Goal: Task Accomplishment & Management: Manage account settings

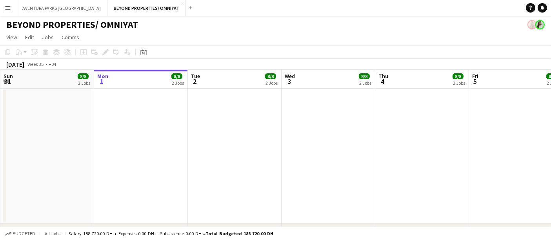
click at [7, 6] on app-icon "Menu" at bounding box center [8, 8] width 6 height 6
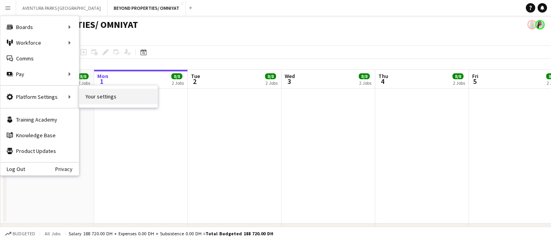
click at [115, 98] on link "Your settings" at bounding box center [118, 97] width 78 height 16
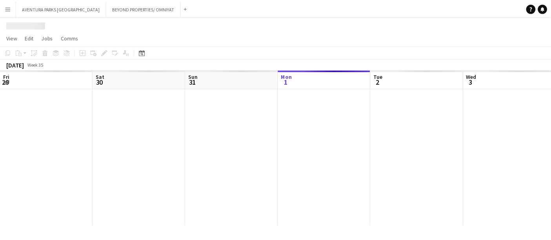
scroll to position [0, 187]
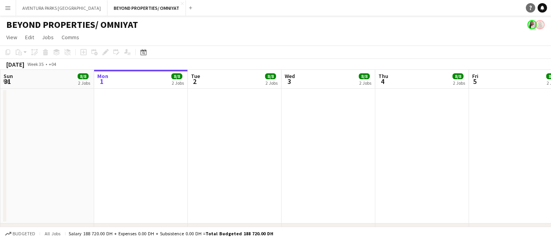
click at [531, 6] on icon at bounding box center [531, 8] width 2 height 4
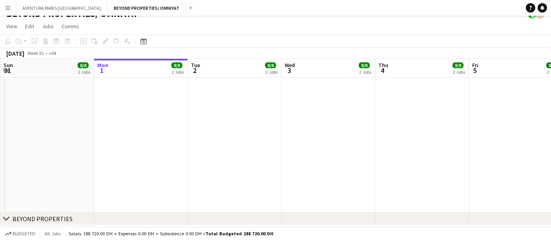
scroll to position [12, 0]
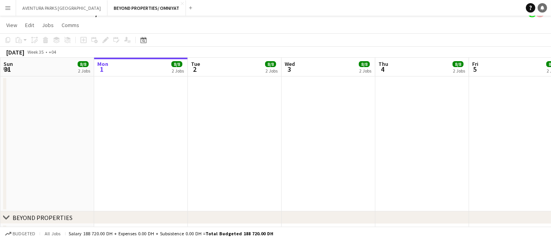
click at [541, 8] on icon at bounding box center [543, 7] width 4 height 4
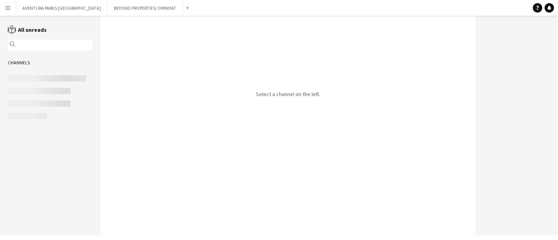
click at [8, 7] on app-icon "Menu" at bounding box center [8, 8] width 6 height 6
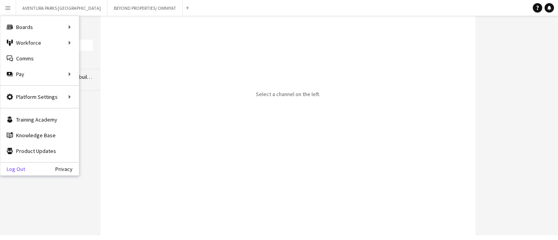
click at [19, 167] on link "Log Out" at bounding box center [12, 169] width 25 height 6
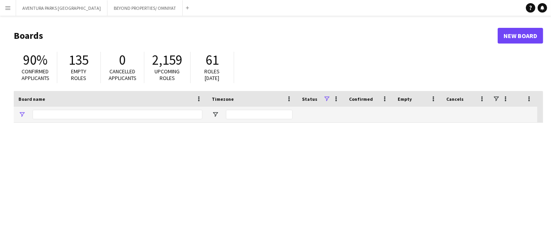
type input "*****"
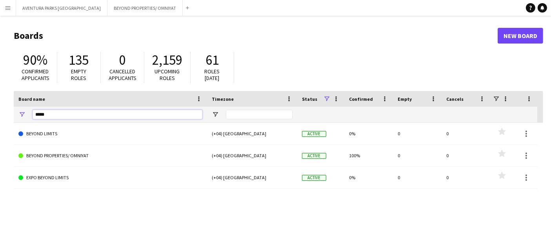
drag, startPoint x: 64, startPoint y: 116, endPoint x: 27, endPoint y: 115, distance: 36.9
click at [27, 115] on div "*****" at bounding box center [110, 115] width 193 height 16
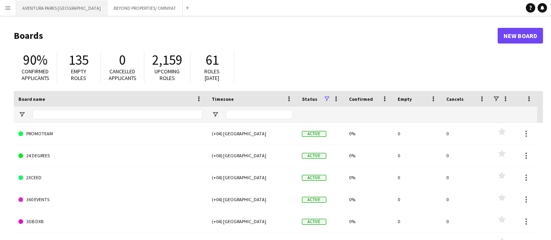
click at [46, 6] on button "AVENTURA PARKS DUBAI Close" at bounding box center [61, 7] width 91 height 15
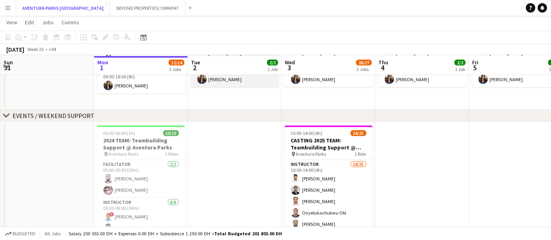
scroll to position [130, 0]
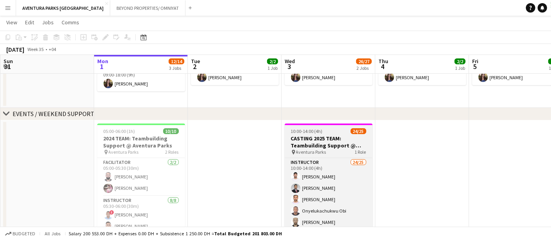
click at [327, 142] on h3 "CASTING 2025 TEAM: Teambuilding Support @ Aventura Parks" at bounding box center [329, 142] width 88 height 14
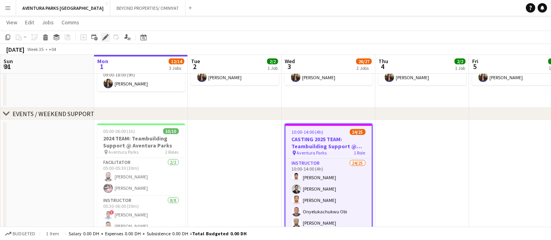
click at [106, 35] on icon "Edit" at bounding box center [105, 37] width 6 height 6
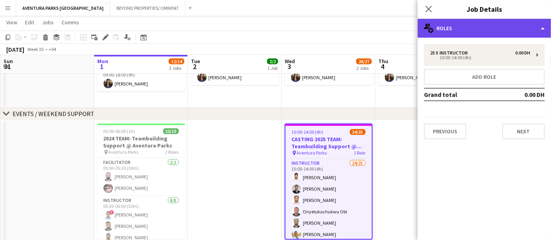
click at [451, 22] on div "multiple-users-add Roles" at bounding box center [484, 28] width 133 height 19
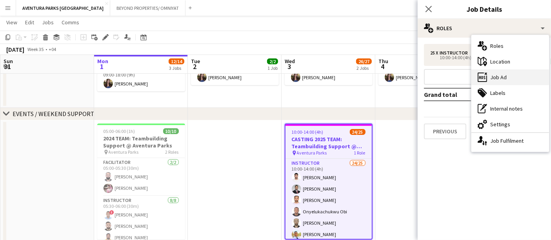
click at [508, 79] on div "ads-window Job Ad" at bounding box center [511, 77] width 78 height 16
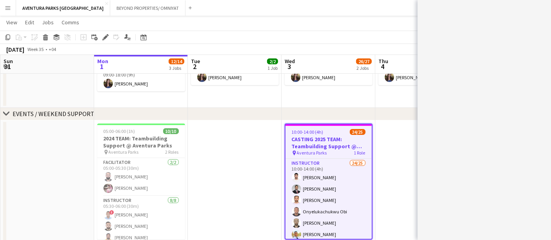
click at [397, 36] on app-toolbar "Copy Paste Paste Ctrl+V Paste with crew Ctrl+Shift+V Paste linked Job [GEOGRAPH…" at bounding box center [275, 37] width 551 height 13
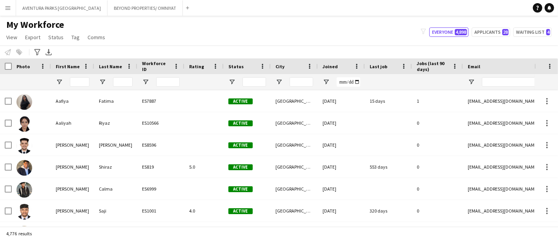
type input "****"
type input "**********"
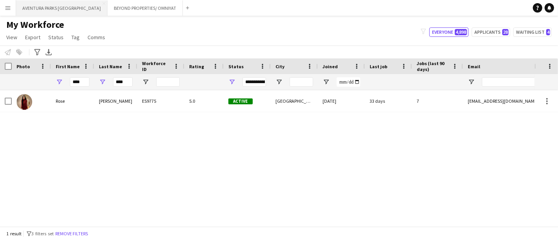
click at [40, 12] on button "AVENTURA PARKS DUBAI Close" at bounding box center [61, 7] width 91 height 15
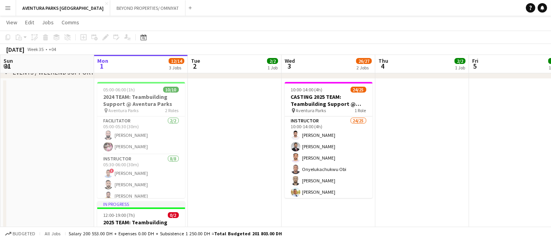
scroll to position [167, 0]
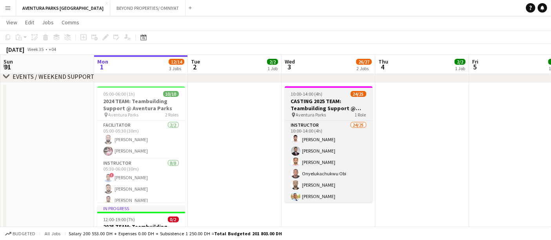
click at [334, 100] on h3 "CASTING 2025 TEAM: Teambuilding Support @ Aventura Parks" at bounding box center [329, 105] width 88 height 14
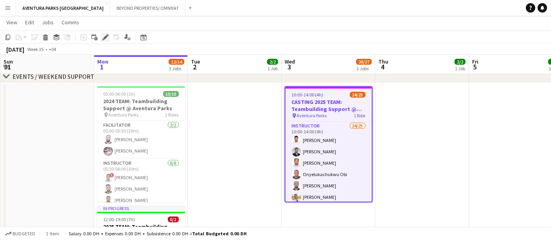
click at [104, 35] on icon "Edit" at bounding box center [105, 37] width 6 height 6
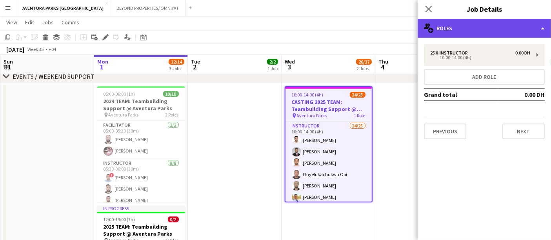
click at [463, 27] on div "multiple-users-add Roles" at bounding box center [484, 28] width 133 height 19
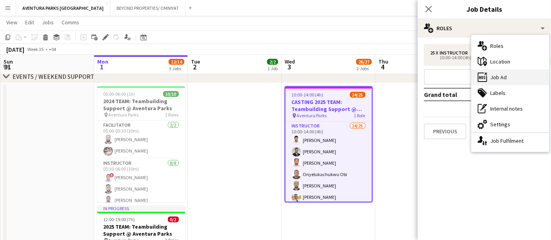
click at [497, 75] on div "ads-window Job Ad" at bounding box center [511, 77] width 78 height 16
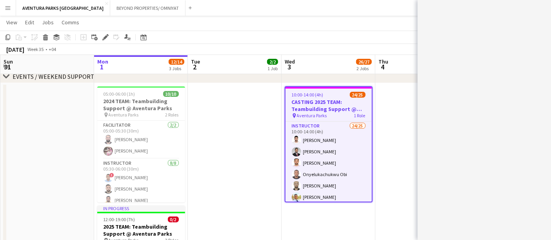
drag, startPoint x: 241, startPoint y: 75, endPoint x: 188, endPoint y: 100, distance: 58.4
click at [188, 100] on div "chevron-right ONSITE SUPPORT chevron-right EVENTS / WEEKEND SUPPORT Fri 29 Sat …" at bounding box center [275, 86] width 551 height 446
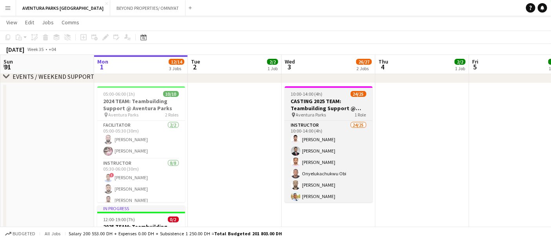
click at [333, 106] on h3 "CASTING 2025 TEAM: Teambuilding Support @ Aventura Parks" at bounding box center [329, 105] width 88 height 14
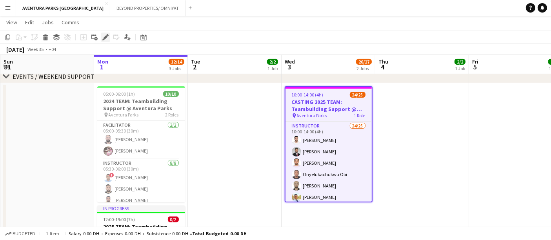
click at [106, 38] on icon "Edit" at bounding box center [105, 37] width 6 height 6
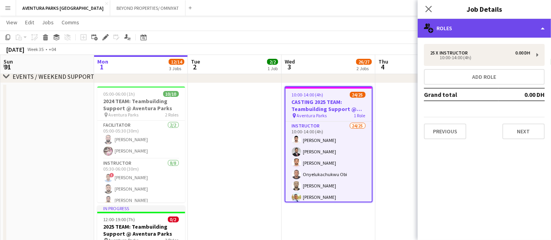
click at [461, 31] on div "multiple-users-add Roles" at bounding box center [484, 28] width 133 height 19
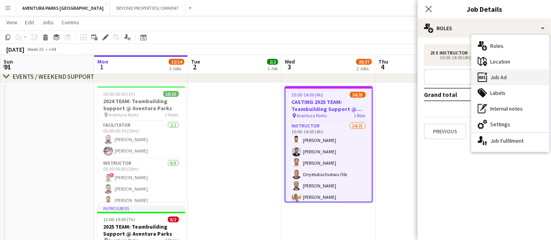
click at [496, 78] on div "ads-window Job Ad" at bounding box center [511, 77] width 78 height 16
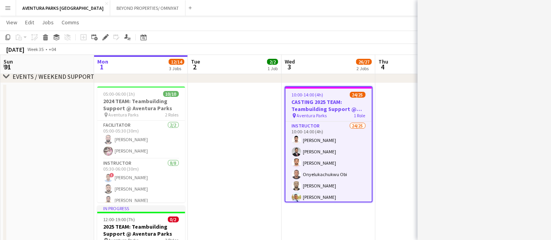
click at [381, 94] on app-date-cell at bounding box center [422, 196] width 94 height 227
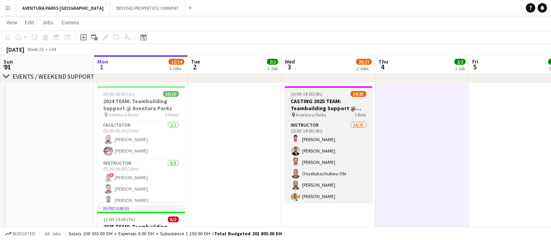
click at [316, 96] on span "10:00-14:00 (4h)" at bounding box center [307, 94] width 32 height 6
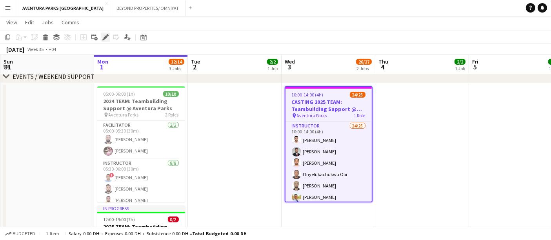
click at [105, 36] on icon at bounding box center [105, 37] width 4 height 4
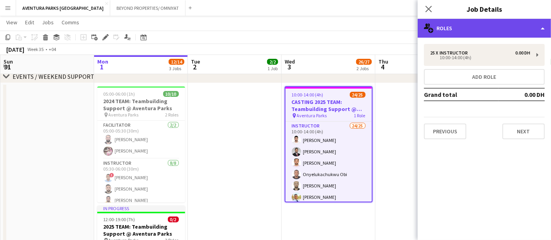
click at [484, 27] on div "multiple-users-add Roles" at bounding box center [484, 28] width 133 height 19
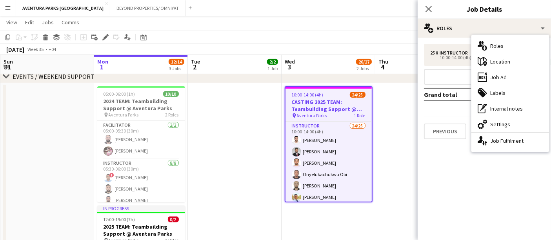
click at [440, 181] on mat-expansion-panel "pencil3 General details 25 x Instructor 0.00 DH 10:00-14:00 (4h) Add role Grand…" at bounding box center [484, 139] width 133 height 202
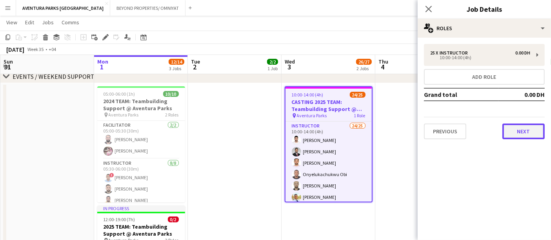
click at [517, 134] on button "Next" at bounding box center [523, 132] width 42 height 16
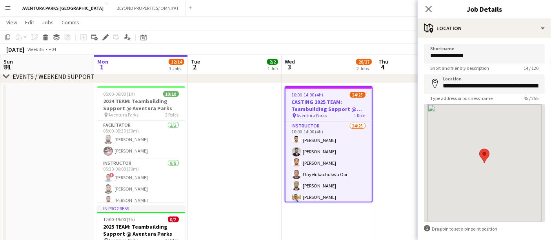
scroll to position [36, 0]
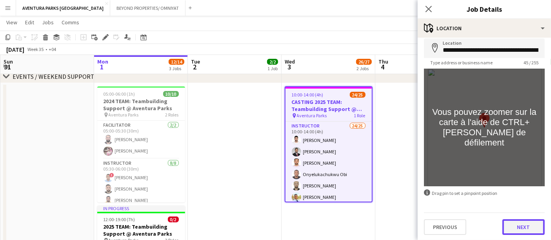
click at [513, 228] on button "Next" at bounding box center [523, 227] width 42 height 16
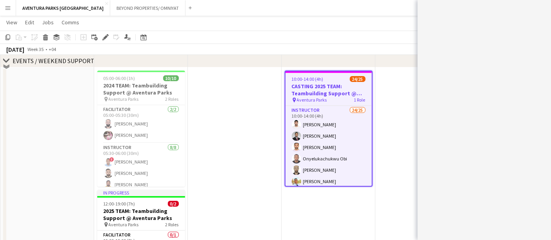
scroll to position [137, 0]
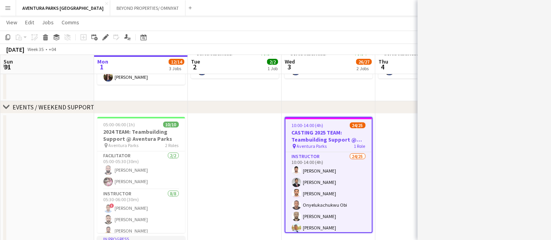
click at [503, 87] on div "******* *******" at bounding box center [484, 120] width 133 height 240
drag, startPoint x: 503, startPoint y: 87, endPoint x: 476, endPoint y: 4, distance: 86.8
click at [476, 4] on div "******* *******" at bounding box center [484, 120] width 133 height 240
click at [476, 5] on div at bounding box center [471, 9] width 47 height 9
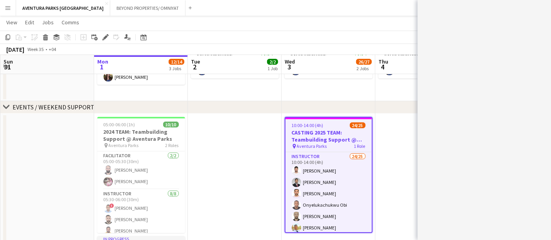
click at [488, 15] on div "******* *******" at bounding box center [484, 9] width 133 height 19
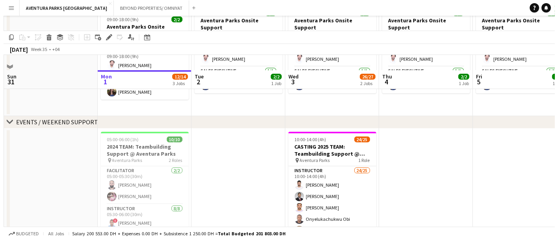
scroll to position [0, 0]
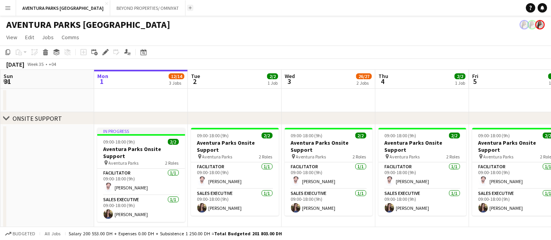
drag, startPoint x: 159, startPoint y: 4, endPoint x: 158, endPoint y: 8, distance: 4.2
click at [186, 5] on div "Add" at bounding box center [190, 8] width 9 height 16
click at [189, 8] on app-icon "Add" at bounding box center [190, 7] width 3 height 3
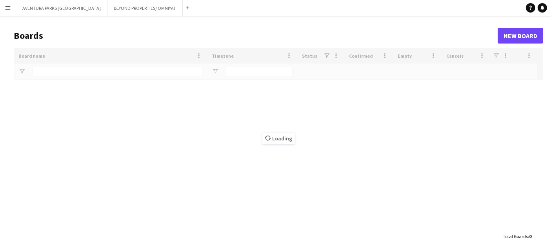
click at [57, 68] on div "Loading" at bounding box center [279, 138] width 530 height 181
click at [184, 7] on button "Add" at bounding box center [187, 8] width 6 height 6
click at [74, 72] on div "Loading" at bounding box center [279, 138] width 530 height 181
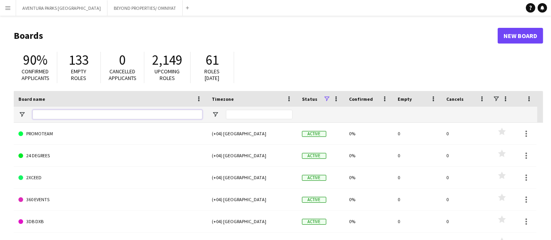
click at [69, 111] on input "Board name Filter Input" at bounding box center [118, 114] width 170 height 9
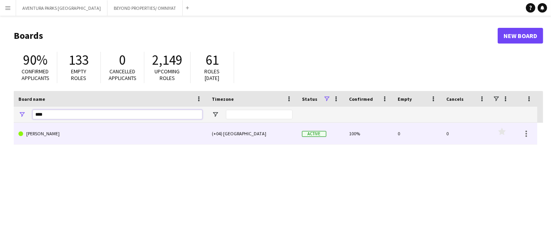
type input "****"
click at [82, 141] on link "[PERSON_NAME]" at bounding box center [110, 134] width 184 height 22
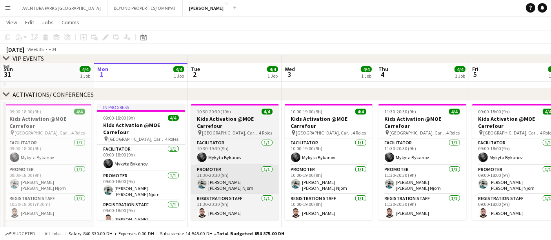
scroll to position [44, 0]
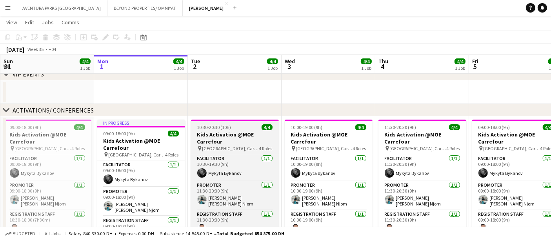
click at [237, 130] on div "10:30-20:30 (10h) 4/4" at bounding box center [235, 127] width 88 height 6
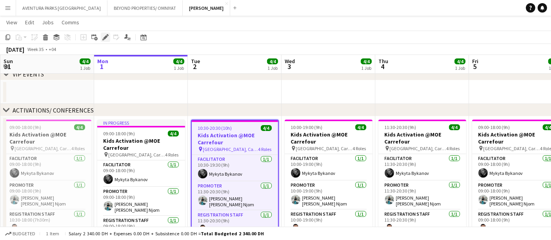
click at [106, 36] on icon at bounding box center [105, 37] width 4 height 4
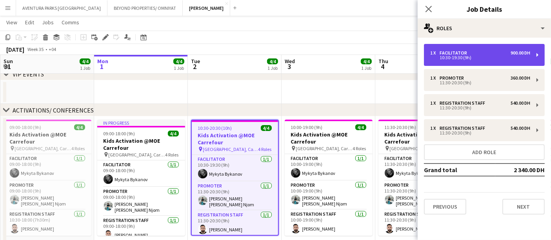
click at [475, 56] on div "10:30-19:30 (9h)" at bounding box center [480, 58] width 100 height 4
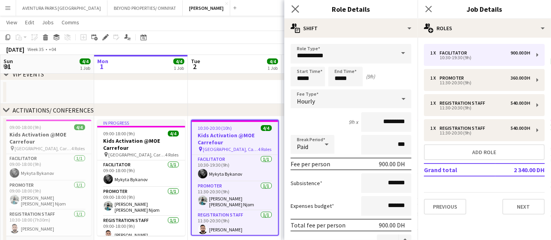
click at [300, 7] on app-icon "Close pop-in" at bounding box center [295, 9] width 11 height 11
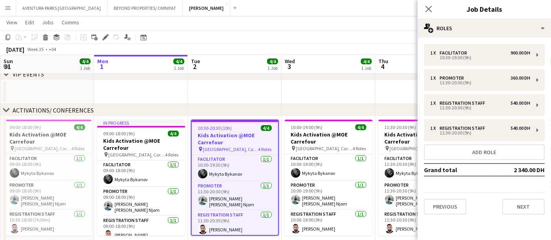
click at [265, 96] on app-date-cell at bounding box center [235, 92] width 94 height 24
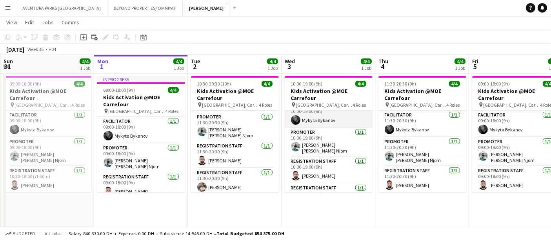
scroll to position [0, 0]
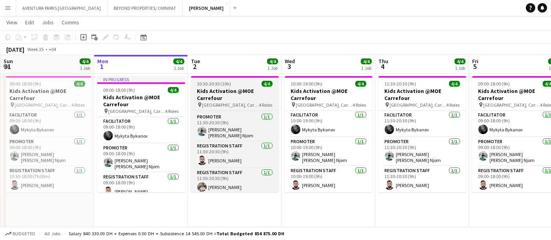
click at [234, 100] on h3 "Kids Activation @MOE Carrefour" at bounding box center [235, 94] width 88 height 14
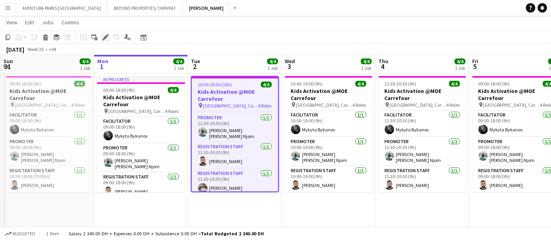
click at [104, 35] on icon "Edit" at bounding box center [105, 37] width 6 height 6
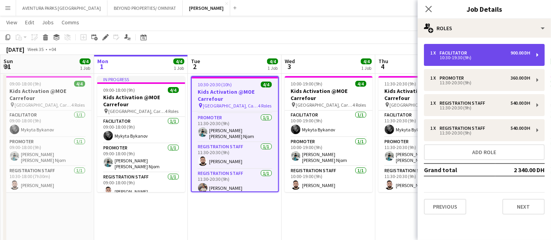
click at [477, 56] on div "10:30-19:30 (9h)" at bounding box center [480, 58] width 100 height 4
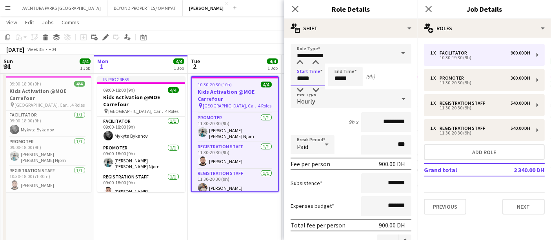
drag, startPoint x: 302, startPoint y: 76, endPoint x: 294, endPoint y: 81, distance: 9.7
click at [294, 80] on input "*****" at bounding box center [308, 77] width 35 height 20
drag, startPoint x: 313, startPoint y: 78, endPoint x: 280, endPoint y: 76, distance: 32.6
click at [280, 76] on body "Menu Boards Boards Boards All jobs Status Workforce Workforce My Workforce Recr…" at bounding box center [275, 181] width 551 height 536
type input "*****"
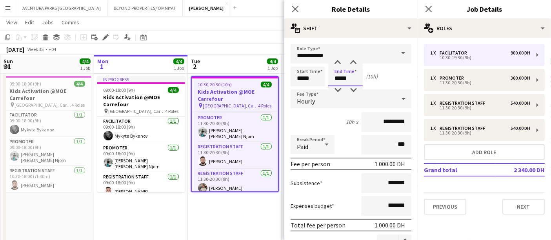
click at [337, 78] on input "*****" at bounding box center [345, 77] width 35 height 20
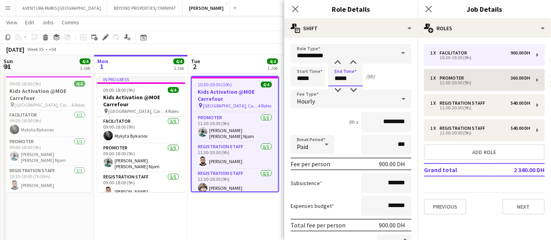
type input "*****"
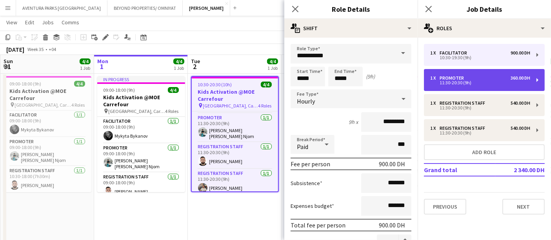
click at [468, 81] on div "11:30-20:30 (9h)" at bounding box center [480, 83] width 100 height 4
type input "********"
type input "*****"
type input "********"
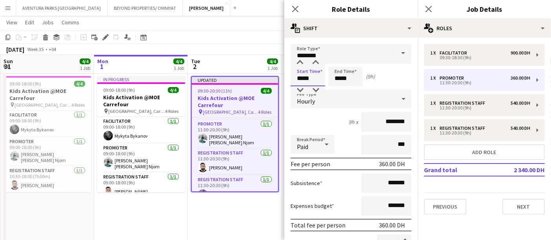
drag, startPoint x: 302, startPoint y: 77, endPoint x: 298, endPoint y: 78, distance: 4.6
click at [298, 78] on input "*****" at bounding box center [308, 77] width 35 height 20
drag, startPoint x: 313, startPoint y: 76, endPoint x: 291, endPoint y: 73, distance: 23.0
click at [291, 73] on input "*****" at bounding box center [308, 77] width 35 height 20
type input "*****"
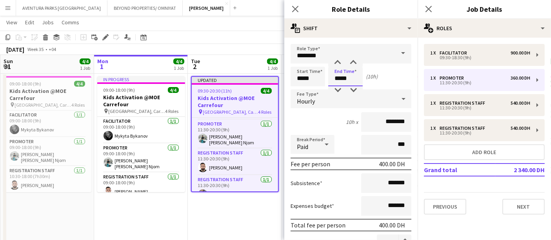
drag, startPoint x: 340, startPoint y: 77, endPoint x: 336, endPoint y: 77, distance: 4.7
click at [336, 77] on input "*****" at bounding box center [345, 77] width 35 height 20
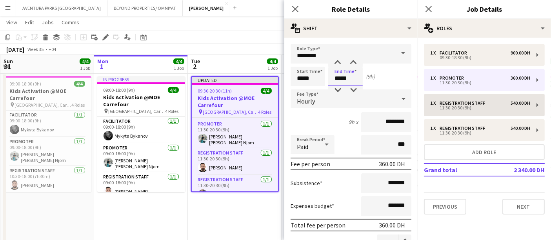
type input "*****"
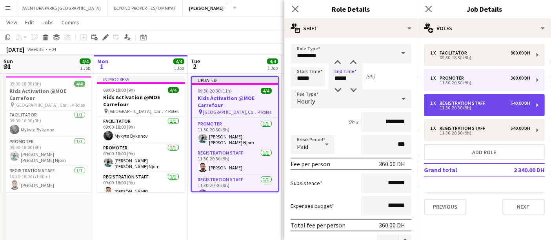
click at [465, 106] on div "11:30-20:30 (9h)" at bounding box center [480, 108] width 100 height 4
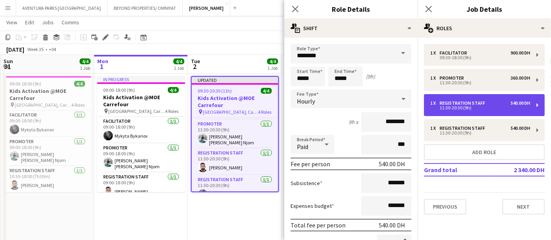
type input "**********"
type input "*****"
type input "********"
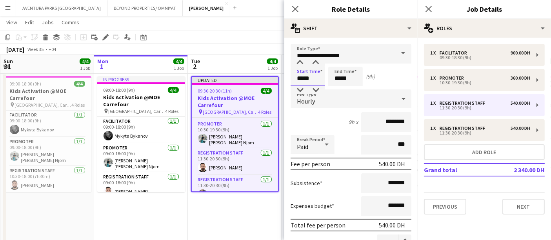
click at [303, 78] on input "*****" at bounding box center [308, 77] width 35 height 20
type input "*****"
drag, startPoint x: 340, startPoint y: 79, endPoint x: 331, endPoint y: 79, distance: 9.0
click at [331, 79] on input "*****" at bounding box center [345, 77] width 35 height 20
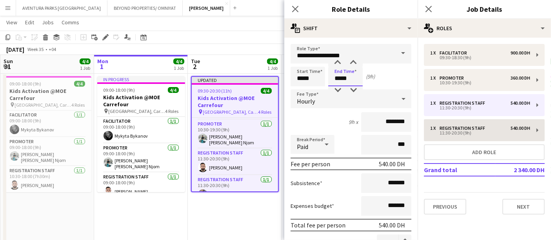
type input "*****"
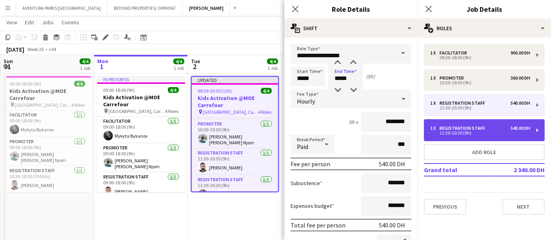
click at [464, 129] on div "Registration Staff" at bounding box center [464, 128] width 49 height 5
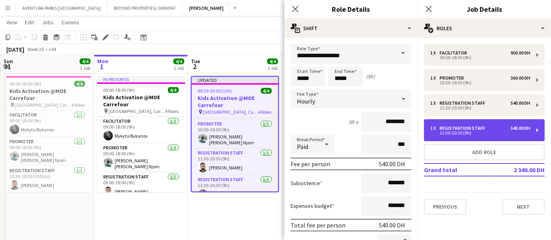
type input "*****"
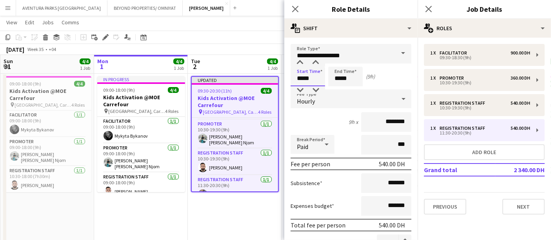
click at [300, 77] on input "*****" at bounding box center [308, 77] width 35 height 20
type input "*****"
drag, startPoint x: 339, startPoint y: 77, endPoint x: 333, endPoint y: 76, distance: 5.9
click at [333, 76] on input "*****" at bounding box center [345, 77] width 35 height 20
type input "*****"
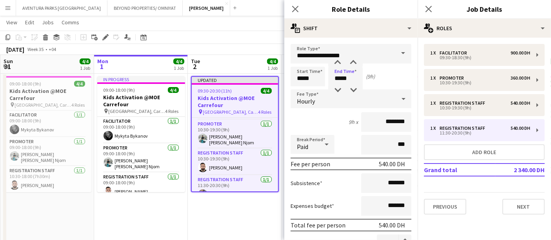
click at [486, 184] on div "1 x Facilitator 900.00 DH 09:30-18:30 (9h) 1 x Promoter 360.00 DH 10:30-19:30 (…" at bounding box center [484, 129] width 133 height 171
click at [475, 192] on div "Previous Next" at bounding box center [484, 203] width 121 height 22
click at [293, 8] on icon "Close pop-in" at bounding box center [294, 8] width 7 height 7
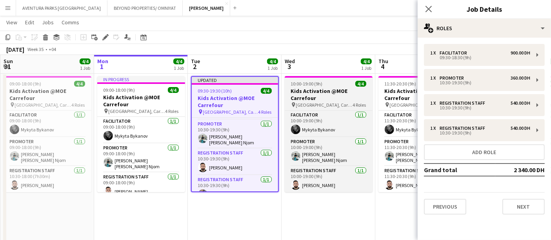
click at [339, 84] on div "10:00-19:00 (9h) 4/4" at bounding box center [329, 84] width 88 height 6
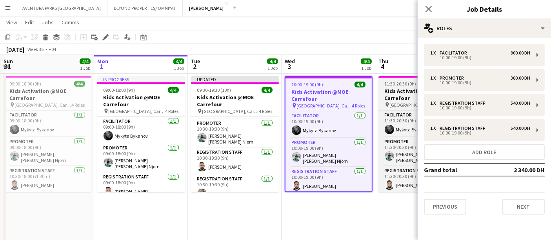
click at [402, 92] on h3 "Kids Activation @MOE Carrefour" at bounding box center [423, 94] width 88 height 14
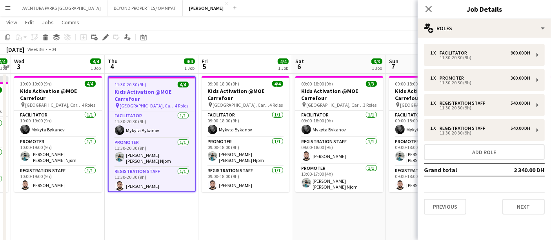
drag, startPoint x: 378, startPoint y: 111, endPoint x: 80, endPoint y: 117, distance: 297.8
click at [80, 117] on app-calendar-viewport "Sun 31 4/4 1 Job Mon 1 4/4 1 Job Tue 2 4/4 1 Job Wed 3 4/4 1 Job Thu 4 4/4 1 Jo…" at bounding box center [275, 190] width 551 height 492
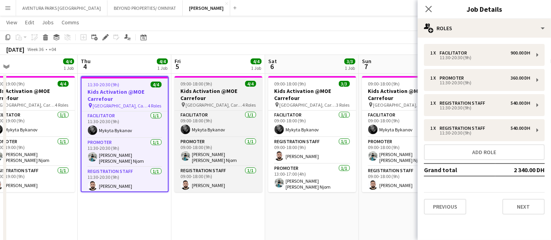
click at [222, 84] on div "09:00-18:00 (9h) 4/4" at bounding box center [219, 84] width 88 height 6
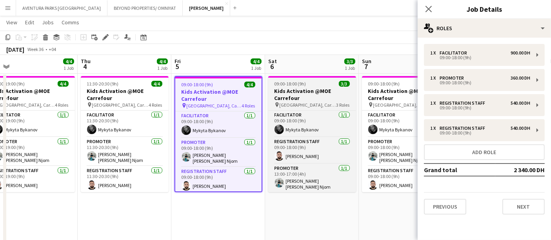
click at [323, 84] on div "09:00-18:00 (9h) 3/3" at bounding box center [312, 84] width 88 height 6
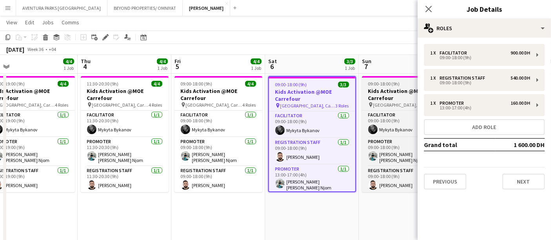
click at [388, 87] on h3 "Kids Activation @MOE Carrefour" at bounding box center [406, 94] width 88 height 14
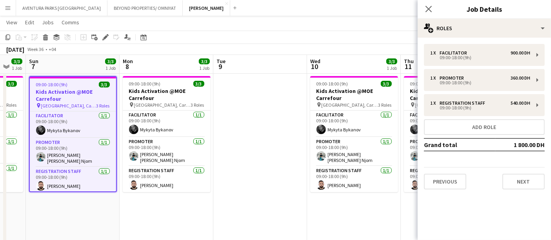
scroll to position [0, 257]
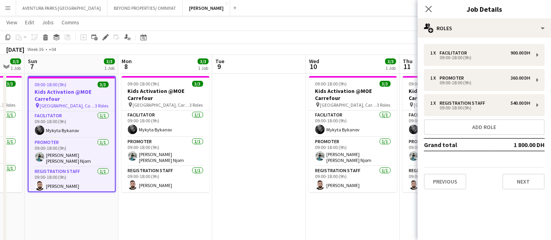
drag, startPoint x: 388, startPoint y: 87, endPoint x: 54, endPoint y: 89, distance: 334.2
click at [54, 89] on app-calendar-viewport "Thu 4 4/4 1 Job Fri 5 4/4 1 Job Sat 6 3/3 1 Job Sun 7 3/3 1 Job Mon 8 3/3 1 Job…" at bounding box center [275, 190] width 551 height 492
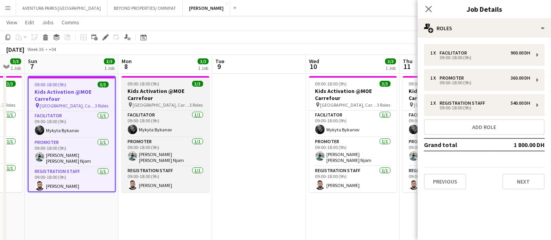
click at [162, 85] on div "09:00-18:00 (9h) 3/3" at bounding box center [166, 84] width 88 height 6
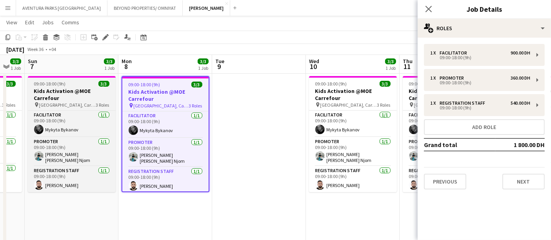
click at [71, 99] on h3 "Kids Activation @MOE Carrefour" at bounding box center [72, 94] width 88 height 14
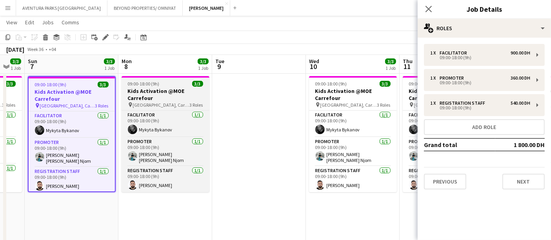
click at [146, 98] on h3 "Kids Activation @MOE Carrefour" at bounding box center [166, 94] width 88 height 14
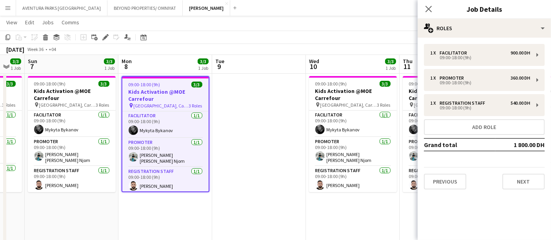
click at [238, 93] on app-date-cell at bounding box center [259, 200] width 94 height 254
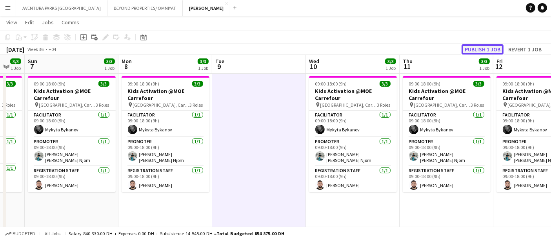
click at [492, 49] on button "Publish 1 job" at bounding box center [483, 49] width 42 height 10
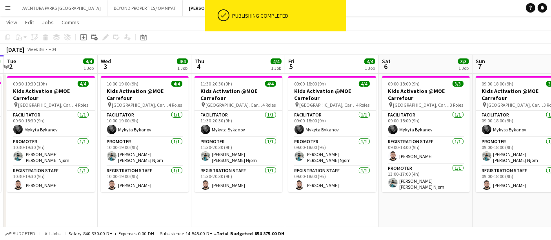
scroll to position [0, 180]
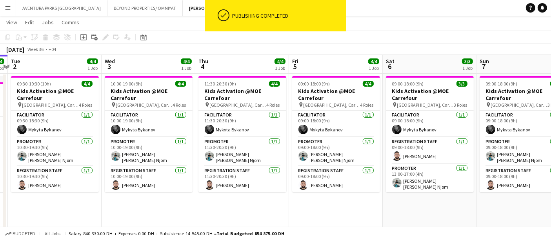
drag, startPoint x: 173, startPoint y: 111, endPoint x: 557, endPoint y: 118, distance: 384.1
click at [551, 118] on html "ok-circled Publishing completed Menu Boards Boards Boards All jobs Status Workf…" at bounding box center [275, 181] width 551 height 536
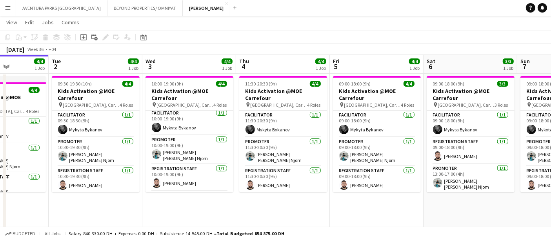
scroll to position [0, 229]
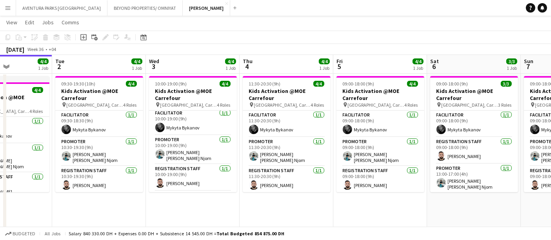
drag, startPoint x: 100, startPoint y: 95, endPoint x: 145, endPoint y: 106, distance: 45.6
click at [145, 106] on app-calendar-viewport "Sat 30 4/4 1 Job Sun 31 4/4 1 Job Mon 1 4/4 1 Job Tue 2 4/4 1 Job Wed 3 4/4 1 J…" at bounding box center [275, 190] width 551 height 492
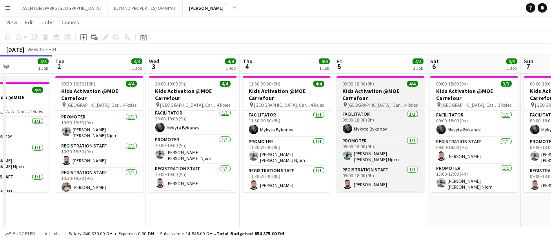
scroll to position [0, 0]
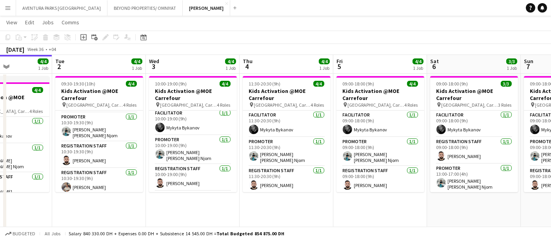
drag, startPoint x: 414, startPoint y: 53, endPoint x: 140, endPoint y: 54, distance: 273.8
click at [139, 55] on app-calendar "Copy Paste Paste Ctrl+V Paste with crew Ctrl+Shift+V Paste linked Job Delete Gr…" at bounding box center [275, 190] width 551 height 492
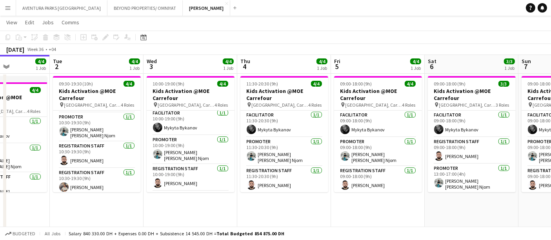
drag, startPoint x: 435, startPoint y: 229, endPoint x: 431, endPoint y: 221, distance: 8.6
click at [432, 223] on app-board "JACK MORTON View Day view expanded Day view collapsed Month view Date picker Ju…" at bounding box center [275, 189] width 551 height 520
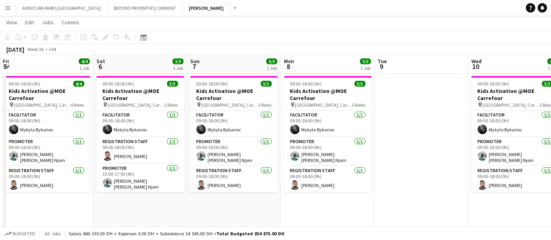
scroll to position [0, 299]
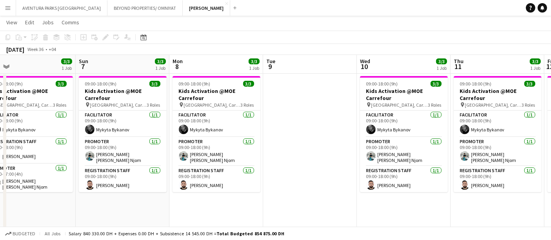
drag, startPoint x: 442, startPoint y: 204, endPoint x: 0, endPoint y: 188, distance: 442.8
click at [0, 189] on app-calendar-viewport "Wed 3 4/4 1 Job Thu 4 4/4 1 Job Fri 5 4/4 1 Job Sat 6 3/3 1 Job Sun 7 3/3 1 Job…" at bounding box center [275, 190] width 551 height 492
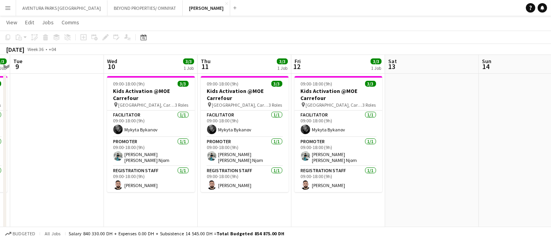
scroll to position [0, 279]
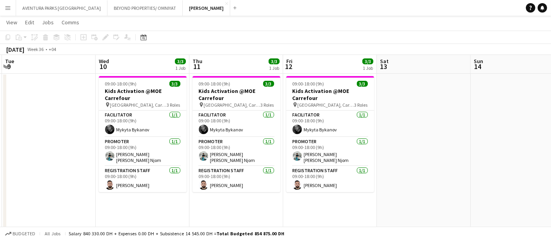
drag, startPoint x: 486, startPoint y: 208, endPoint x: 256, endPoint y: 198, distance: 230.5
click at [256, 198] on app-calendar-viewport "Sat 6 3/3 1 Job Sun 7 3/3 1 Job Mon 8 3/3 1 Job Tue 9 Wed 10 3/3 1 Job Thu 11 3…" at bounding box center [275, 190] width 551 height 492
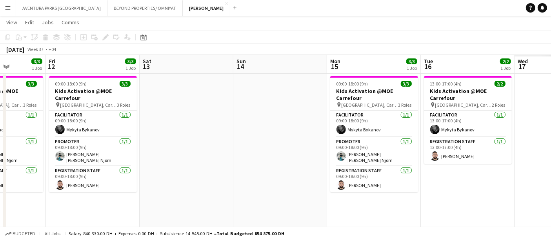
drag, startPoint x: 459, startPoint y: 205, endPoint x: 286, endPoint y: 206, distance: 173.4
click at [288, 208] on app-calendar-viewport "Mon 8 3/3 1 Job Tue 9 Wed 10 3/3 1 Job Thu 11 3/3 1 Job Fri 12 3/3 1 Job Sat 13…" at bounding box center [275, 190] width 551 height 492
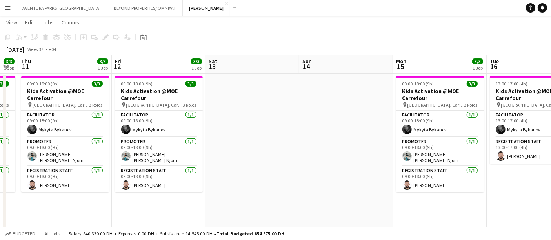
click at [453, 219] on app-date-cell "09:00-18:00 (9h) 3/3 Kids Activation @MOE Carrefour pin Mall of Emirates, Carre…" at bounding box center [440, 200] width 94 height 254
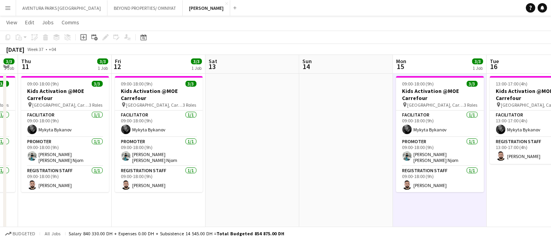
click at [250, 117] on app-date-cell at bounding box center [253, 200] width 94 height 254
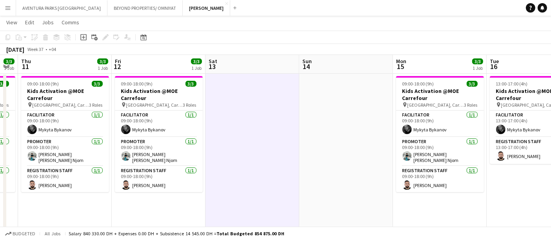
click at [306, 232] on div "Budgeted All jobs Salary 840 330.00 DH + Expenses 0.00 DH + Subsistence 14 545.…" at bounding box center [275, 233] width 551 height 13
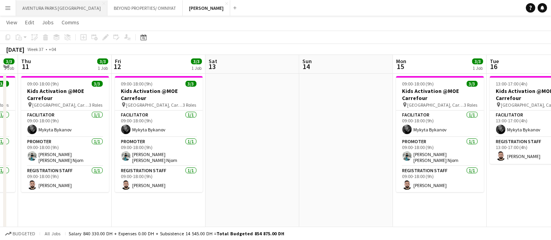
click at [50, 8] on button "AVENTURA PARKS DUBAI Close" at bounding box center [61, 7] width 91 height 15
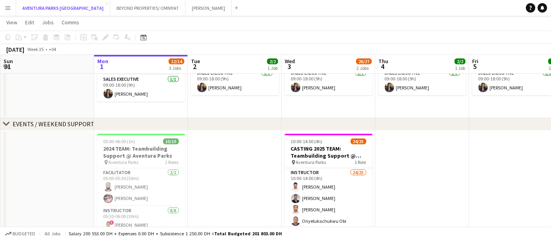
scroll to position [131, 0]
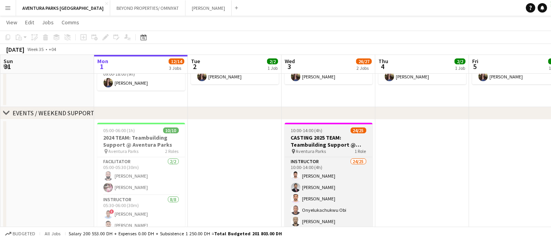
click at [326, 137] on h3 "CASTING 2025 TEAM: Teambuilding Support @ Aventura Parks" at bounding box center [329, 141] width 88 height 14
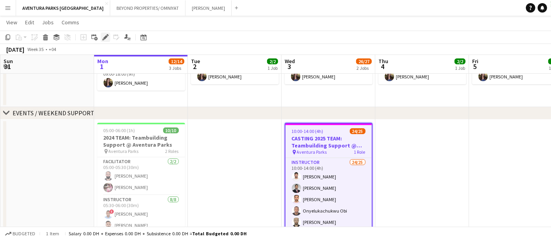
click at [106, 36] on icon at bounding box center [105, 37] width 4 height 4
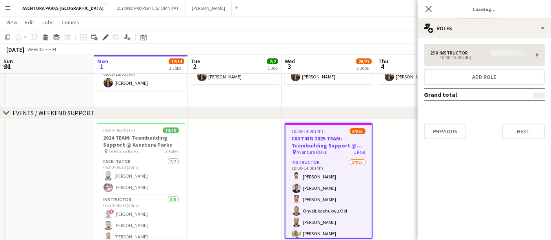
type input "**********"
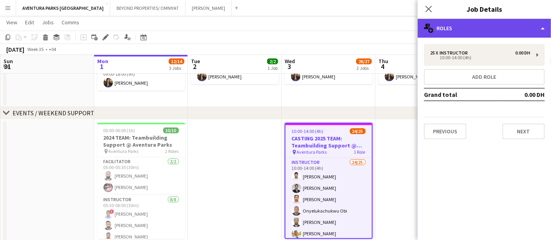
click at [497, 31] on div "multiple-users-add Roles" at bounding box center [484, 28] width 133 height 19
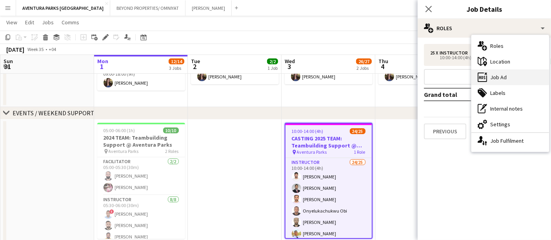
click at [511, 78] on div "ads-window Job Ad" at bounding box center [511, 77] width 78 height 16
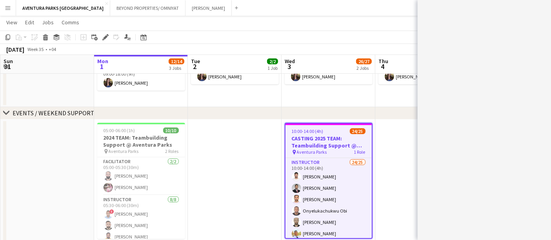
click at [479, 84] on div "******* *******" at bounding box center [484, 120] width 133 height 240
click at [397, 61] on app-board-header-date "Thu 4 2/2 1 Job" at bounding box center [422, 64] width 94 height 19
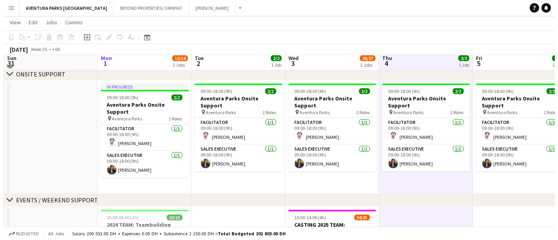
scroll to position [0, 0]
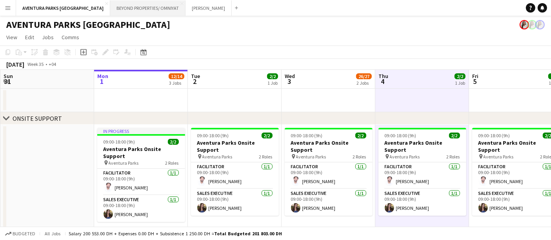
click at [115, 5] on button "BEYOND PROPERTIES/ OMNIYAT Close" at bounding box center [147, 7] width 75 height 15
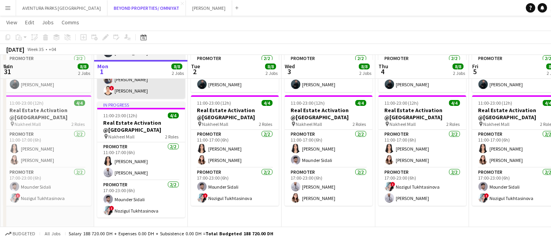
scroll to position [261, 0]
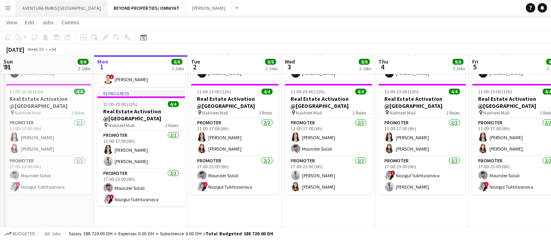
click at [66, 7] on button "AVENTURA PARKS DUBAI Close" at bounding box center [61, 7] width 91 height 15
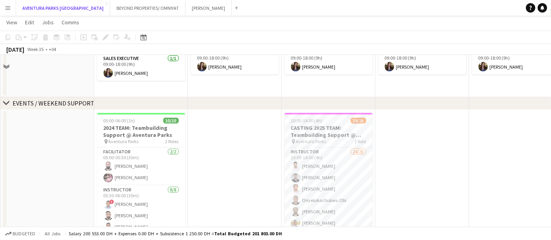
scroll to position [174, 0]
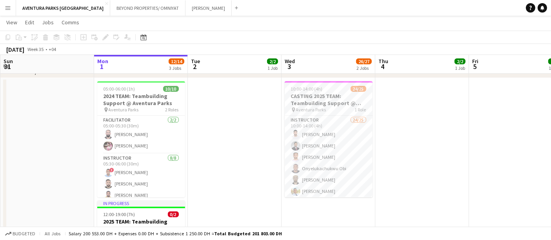
scroll to position [174, 0]
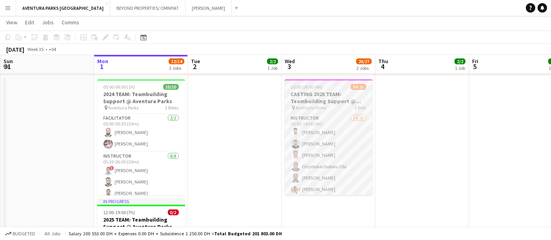
click at [318, 93] on h3 "CASTING 2025 TEAM: Teambuilding Support @ Aventura Parks" at bounding box center [329, 98] width 88 height 14
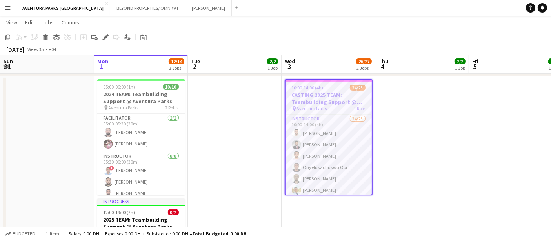
scroll to position [0, 0]
click at [103, 34] on icon "Edit" at bounding box center [105, 37] width 6 height 6
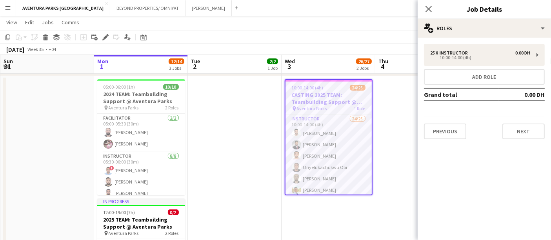
click at [242, 104] on app-date-cell at bounding box center [235, 192] width 94 height 233
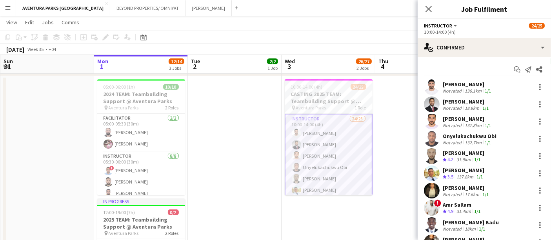
click at [374, 33] on app-toolbar "Copy Paste Paste Ctrl+V Paste with crew Ctrl+Shift+V Paste linked Job [GEOGRAPH…" at bounding box center [275, 37] width 551 height 13
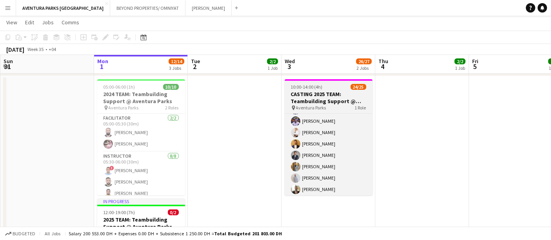
scroll to position [217, 0]
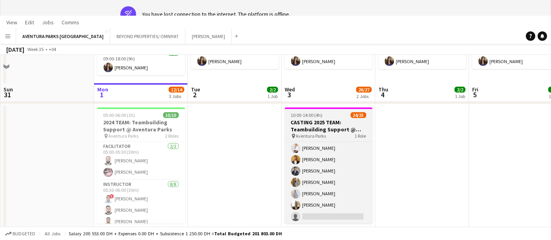
click at [322, 116] on div "10:00-14:00 (4h) 24/25" at bounding box center [329, 115] width 88 height 6
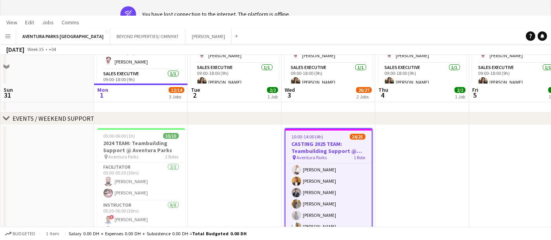
scroll to position [174, 0]
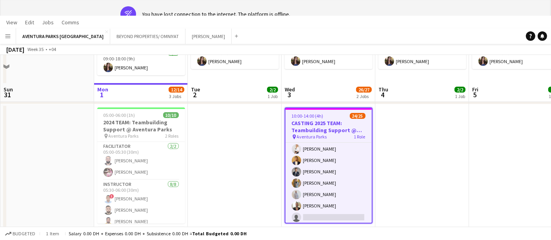
click at [328, 120] on h3 "CASTING 2025 TEAM: Teambuilding Support @ Aventura Parks" at bounding box center [329, 127] width 86 height 14
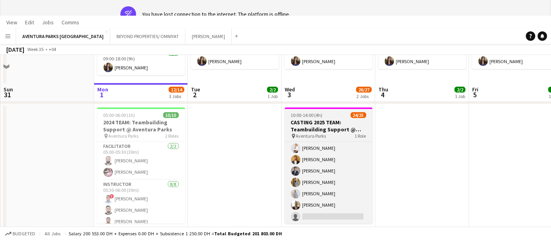
click at [328, 120] on h3 "CASTING 2025 TEAM: Teambuilding Support @ Aventura Parks" at bounding box center [329, 126] width 88 height 14
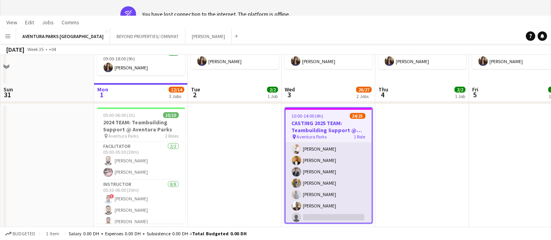
click at [310, 147] on app-card-role "Instructor 24/25 10:00-14:00 (4h) [PERSON_NAME] Aladdin [PERSON_NAME] [PERSON_N…" at bounding box center [329, 75] width 86 height 300
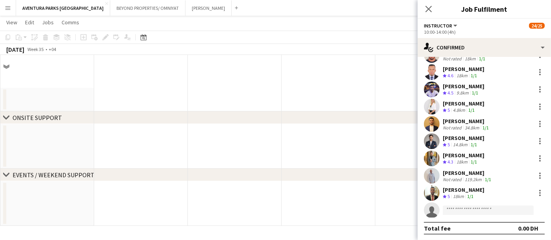
scroll to position [0, 0]
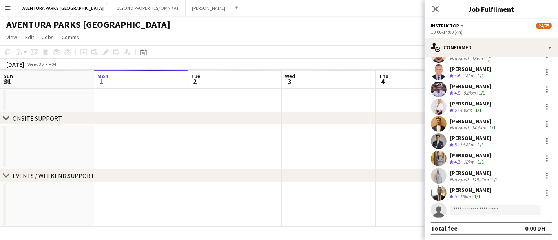
click at [473, 139] on div "[PERSON_NAME]" at bounding box center [471, 138] width 42 height 7
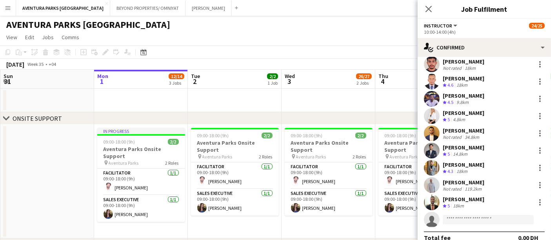
scroll to position [291, 0]
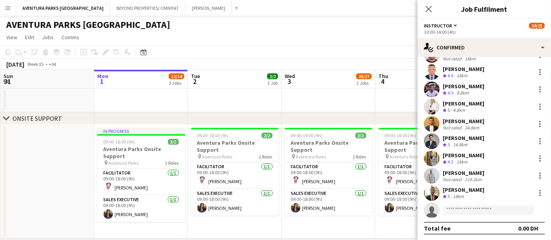
click at [464, 139] on div "[PERSON_NAME]" at bounding box center [464, 138] width 42 height 7
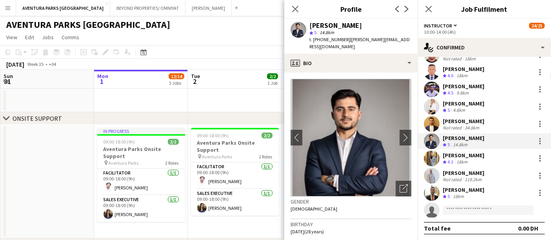
click at [459, 159] on div "18km" at bounding box center [462, 162] width 14 height 7
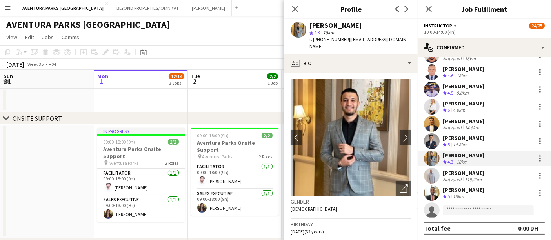
click at [459, 170] on div "[PERSON_NAME]" at bounding box center [464, 172] width 42 height 7
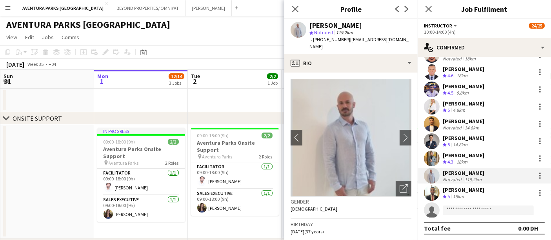
click at [461, 194] on div "18km" at bounding box center [458, 196] width 14 height 7
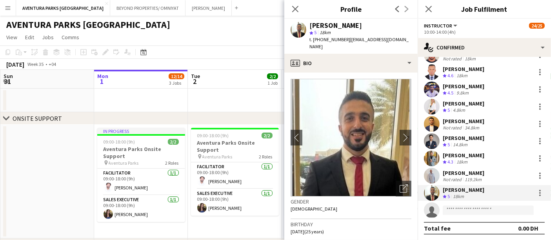
click at [276, 43] on app-page-menu "View Day view expanded Day view collapsed Month view Date picker Jump to [DATE]…" at bounding box center [275, 38] width 551 height 15
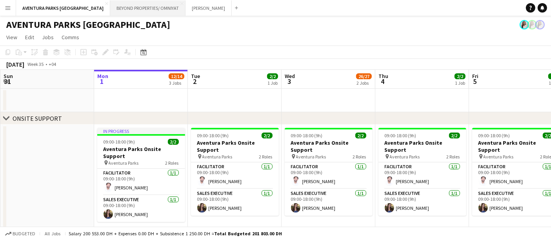
click at [111, 9] on button "BEYOND PROPERTIES/ OMNIYAT Close" at bounding box center [147, 7] width 75 height 15
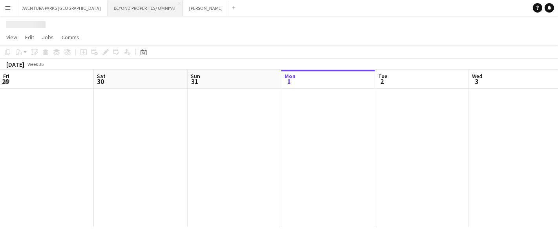
scroll to position [0, 187]
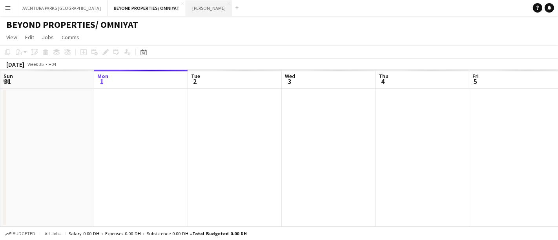
click at [186, 5] on button "[PERSON_NAME] Close" at bounding box center [209, 7] width 46 height 15
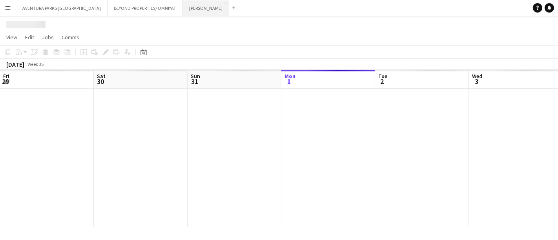
scroll to position [0, 187]
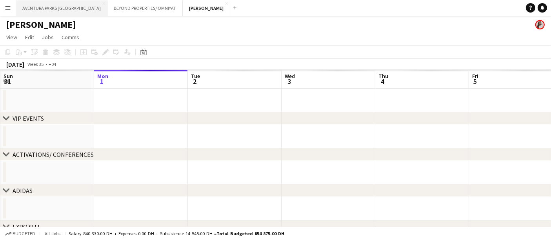
click at [44, 8] on button "AVENTURA PARKS DUBAI Close" at bounding box center [61, 7] width 91 height 15
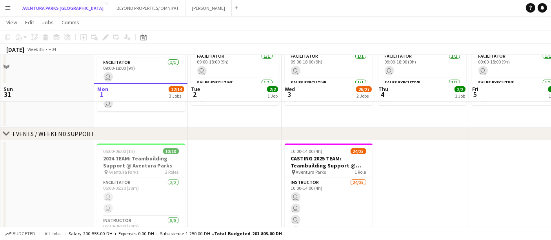
scroll to position [174, 0]
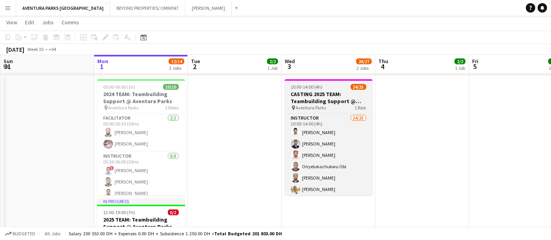
click at [348, 96] on h3 "CASTING 2025 TEAM: Teambuilding Support @ Aventura Parks" at bounding box center [329, 98] width 88 height 14
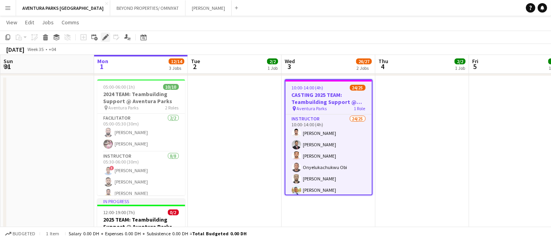
click at [101, 35] on div "Edit" at bounding box center [105, 37] width 9 height 9
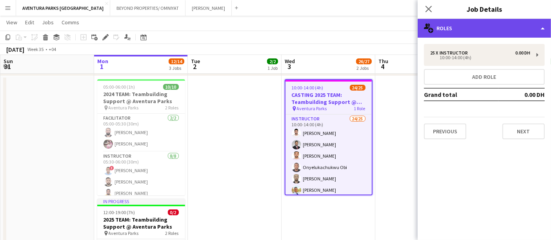
click at [475, 33] on div "multiple-users-add Roles" at bounding box center [484, 28] width 133 height 19
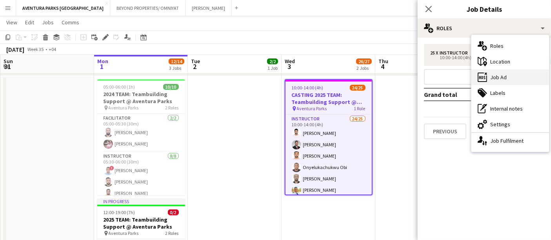
click at [501, 79] on div "ads-window Job Ad" at bounding box center [511, 77] width 78 height 16
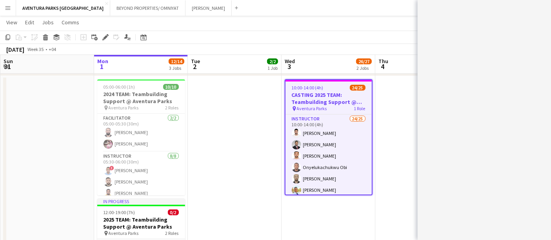
click at [322, 14] on app-navbar "Menu Boards Boards Boards All jobs Status Workforce Workforce My Workforce Recr…" at bounding box center [275, 8] width 551 height 16
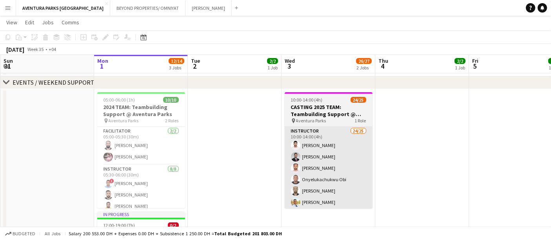
scroll to position [160, 0]
